Goal: Book appointment/travel/reservation

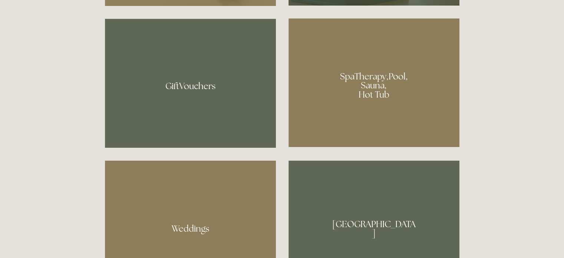
scroll to position [551, 0]
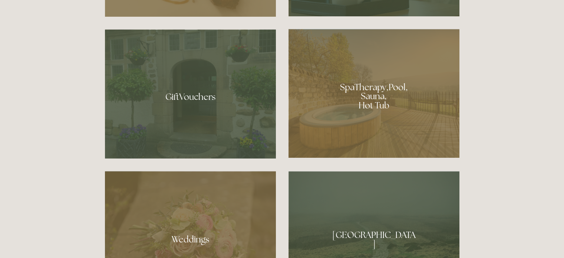
click at [375, 102] on div at bounding box center [373, 93] width 171 height 129
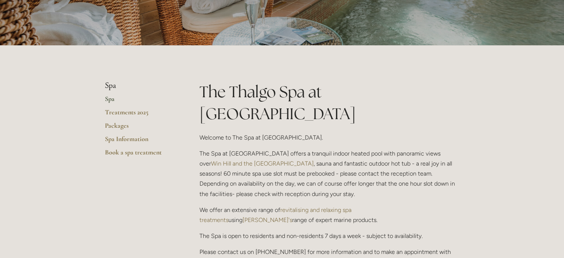
scroll to position [111, 0]
click at [296, 204] on p "We offer an extensive range of revitalising and relaxing spa treatments using T…" at bounding box center [329, 214] width 260 height 20
